Goal: Information Seeking & Learning: Learn about a topic

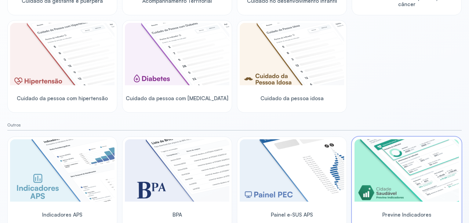
scroll to position [171, 0]
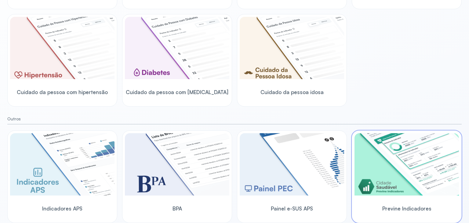
click at [387, 157] on img at bounding box center [407, 164] width 104 height 62
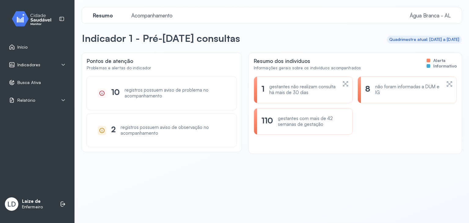
click at [30, 62] on span "Indicadores" at bounding box center [28, 64] width 23 height 5
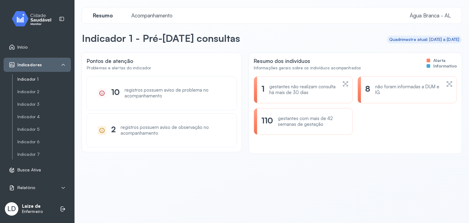
click at [29, 77] on link "Indicador 1" at bounding box center [43, 79] width 53 height 5
click at [40, 82] on link "Indicador 1" at bounding box center [43, 79] width 53 height 8
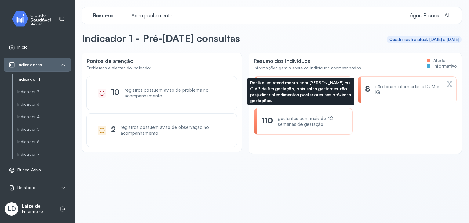
click at [311, 89] on div "gestantes não realizam consulta há mais de 30 dias" at bounding box center [303, 90] width 68 height 12
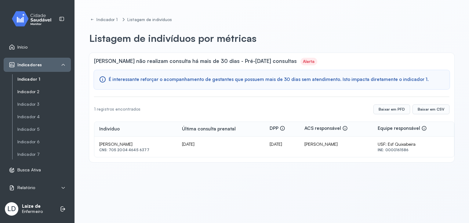
click at [40, 92] on link "Indicador 2" at bounding box center [43, 91] width 53 height 5
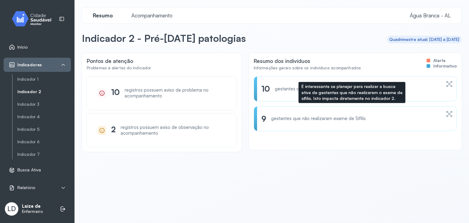
click at [346, 116] on div "gestantes que não realizaram exame de Sífilis" at bounding box center [318, 119] width 95 height 6
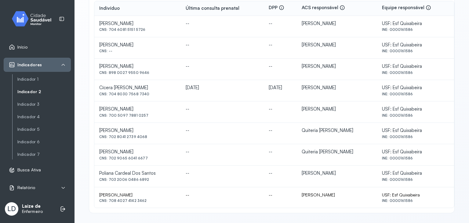
scroll to position [121, 0]
click at [35, 151] on link "Indicador 6" at bounding box center [43, 155] width 53 height 8
click at [30, 143] on link "Indicador 6" at bounding box center [43, 141] width 53 height 5
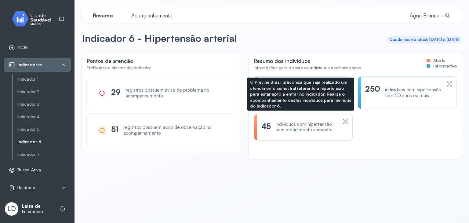
click at [293, 129] on div "indivíduos com hipertensão sem atendimento semestral" at bounding box center [307, 128] width 62 height 12
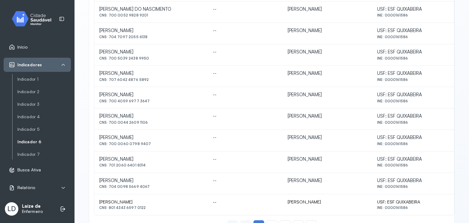
scroll to position [271, 0]
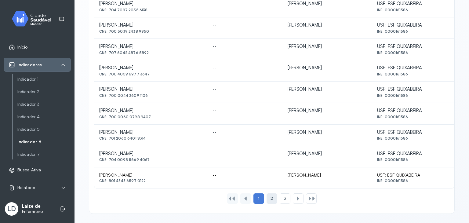
click at [280, 200] on div "2" at bounding box center [285, 198] width 11 height 10
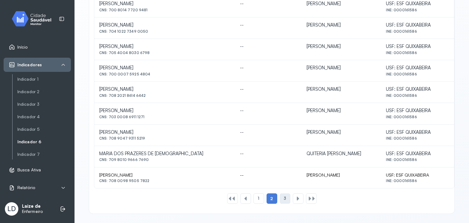
click at [284, 196] on span "3" at bounding box center [285, 198] width 2 height 5
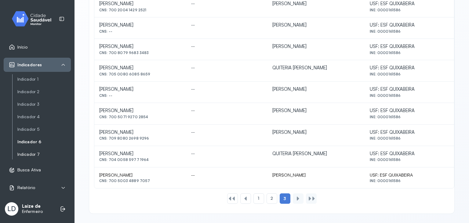
click at [27, 155] on link "Indicador 7" at bounding box center [43, 154] width 53 height 5
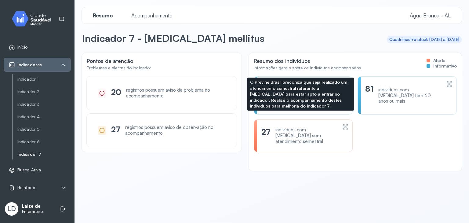
click at [263, 127] on div "27" at bounding box center [265, 135] width 9 height 17
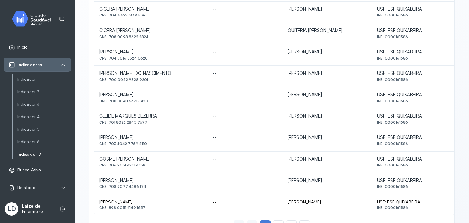
scroll to position [271, 0]
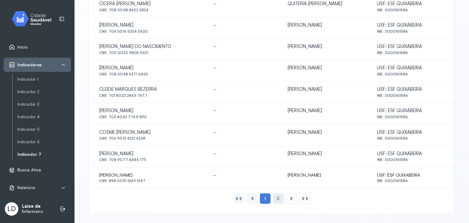
click at [277, 199] on span "2" at bounding box center [278, 198] width 2 height 5
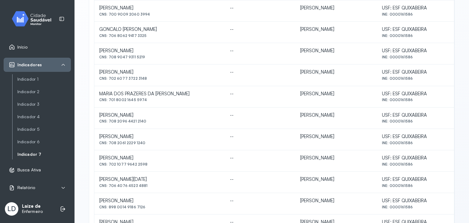
scroll to position [116, 0]
